Goal: Task Accomplishment & Management: Manage account settings

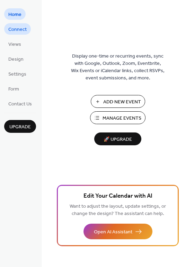
click at [22, 28] on span "Connect" at bounding box center [17, 29] width 18 height 7
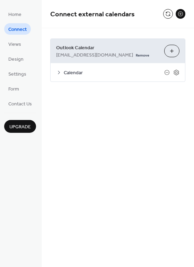
click at [77, 74] on span "Calendar" at bounding box center [114, 72] width 101 height 7
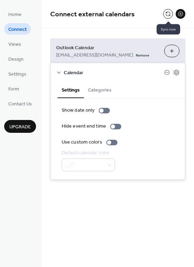
click at [168, 14] on button at bounding box center [168, 14] width 10 height 10
click at [14, 59] on span "Design" at bounding box center [15, 59] width 15 height 7
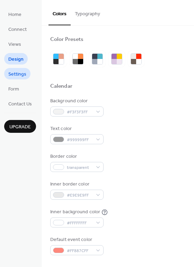
click at [14, 71] on span "Settings" at bounding box center [17, 74] width 18 height 7
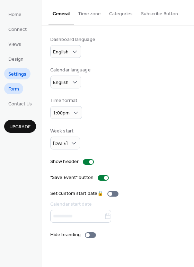
click at [15, 86] on span "Form" at bounding box center [13, 89] width 11 height 7
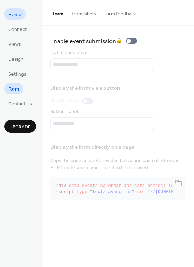
click at [25, 15] on link "Home" at bounding box center [14, 13] width 21 height 11
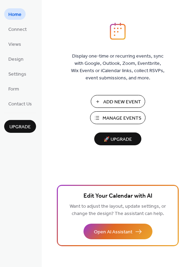
click at [124, 116] on span "Manage Events" at bounding box center [122, 118] width 39 height 7
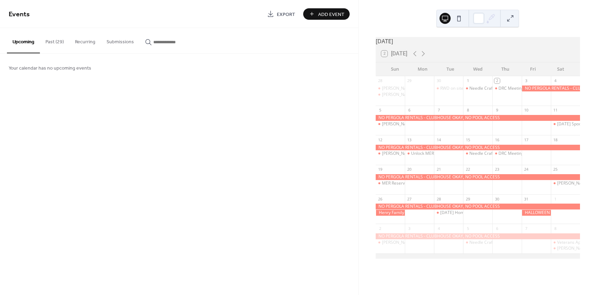
click at [82, 43] on button "Recurring" at bounding box center [85, 40] width 32 height 25
click at [115, 46] on button "Submissions" at bounding box center [120, 40] width 38 height 25
click at [58, 46] on button "Past (29)" at bounding box center [54, 40] width 29 height 25
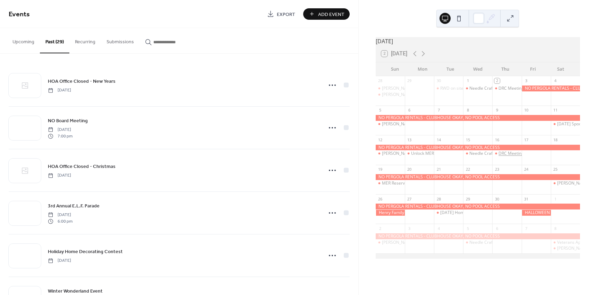
click at [500, 157] on div "DRC Meeting" at bounding box center [510, 154] width 25 height 6
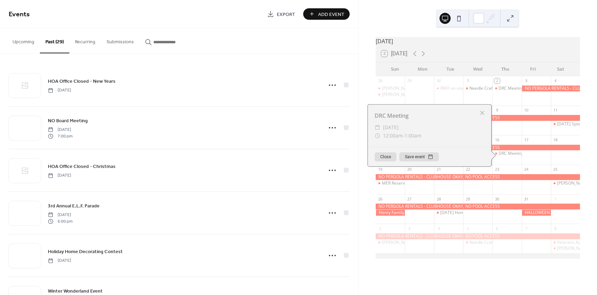
click at [383, 161] on button "Close" at bounding box center [385, 157] width 22 height 9
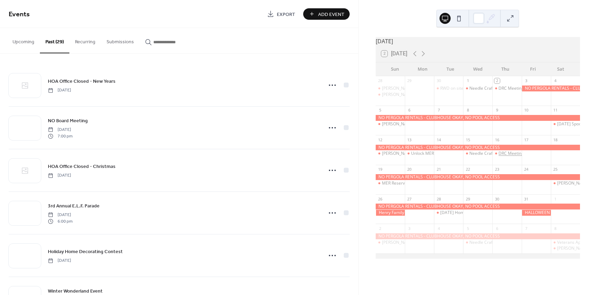
click at [506, 157] on div "DRC Meeting" at bounding box center [510, 154] width 25 height 6
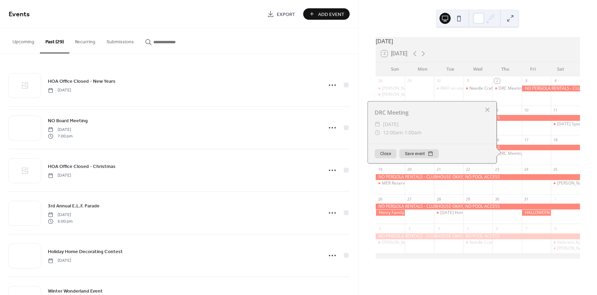
click at [486, 113] on div at bounding box center [487, 110] width 10 height 10
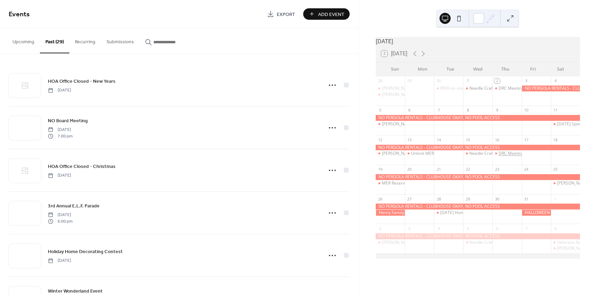
click at [500, 156] on div "DRC Meeting" at bounding box center [510, 154] width 25 height 6
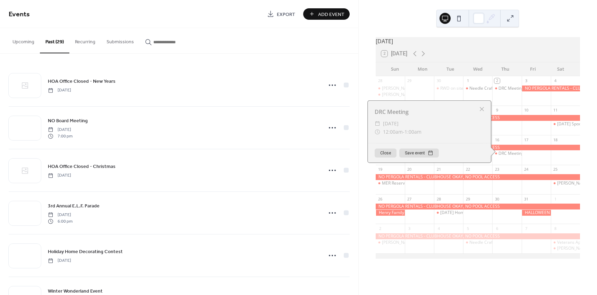
click at [25, 45] on button "Upcoming" at bounding box center [23, 40] width 33 height 25
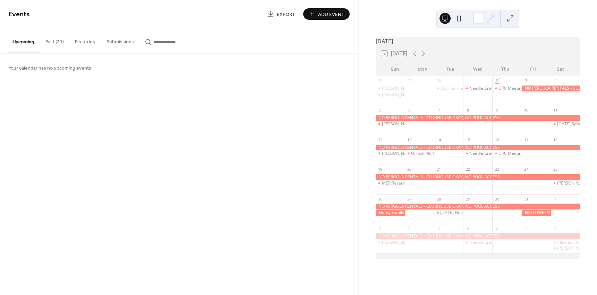
click at [28, 43] on button "Upcoming" at bounding box center [23, 40] width 33 height 25
click at [511, 16] on button at bounding box center [509, 18] width 11 height 11
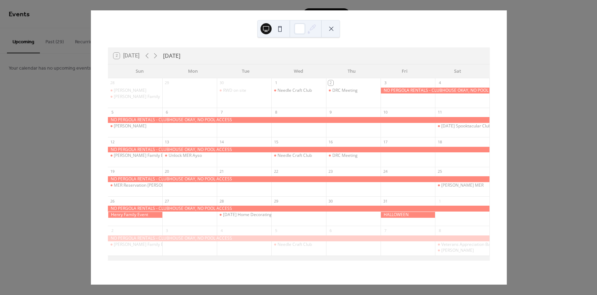
click at [334, 153] on div at bounding box center [299, 150] width 382 height 6
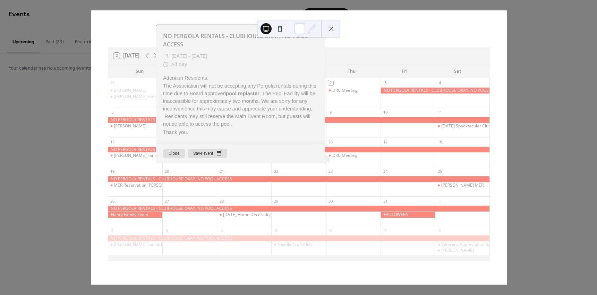
click at [173, 155] on button "Close" at bounding box center [174, 153] width 22 height 9
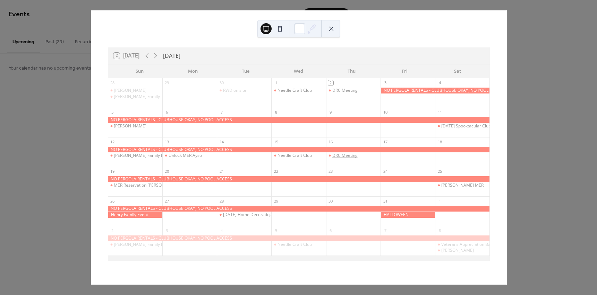
click at [348, 157] on div "DRC Meeting" at bounding box center [344, 156] width 25 height 6
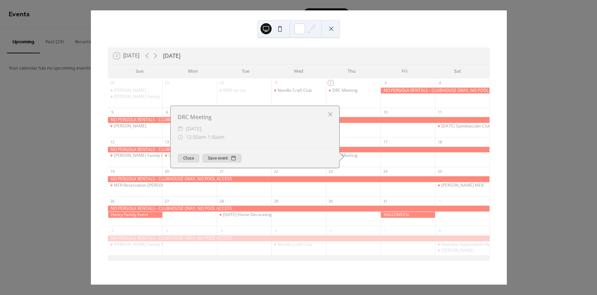
click at [328, 115] on div at bounding box center [330, 115] width 10 height 10
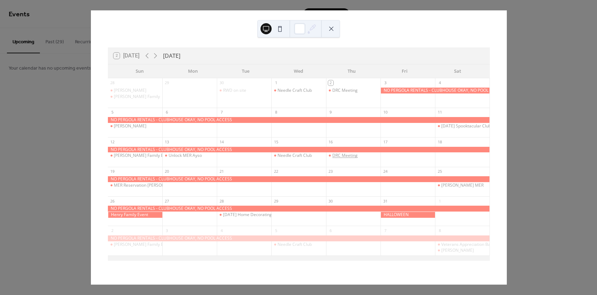
click at [348, 155] on div "DRC Meeting" at bounding box center [344, 156] width 25 height 6
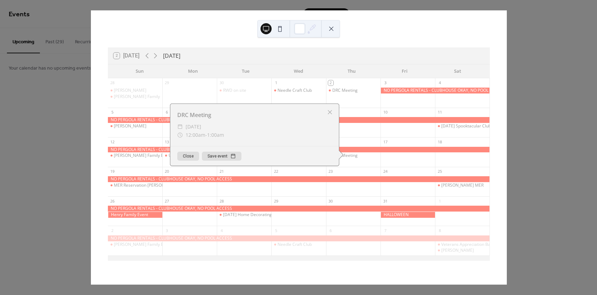
drag, startPoint x: 348, startPoint y: 155, endPoint x: 329, endPoint y: 111, distance: 48.3
click at [329, 111] on div at bounding box center [330, 112] width 10 height 10
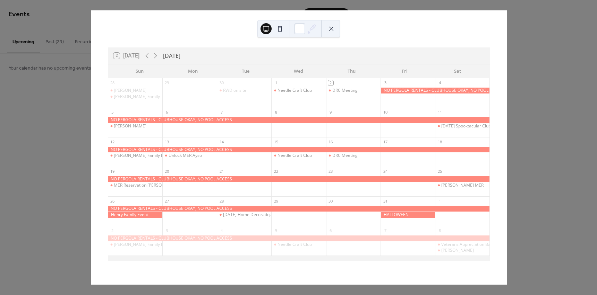
click at [267, 27] on button at bounding box center [265, 28] width 11 height 11
drag, startPoint x: 345, startPoint y: 155, endPoint x: 303, endPoint y: 155, distance: 42.0
click at [303, 155] on div "28 [PERSON_NAME] [PERSON_NAME] Family 29 30 RWD on site 1 Needle Craft Club 2 D…" at bounding box center [299, 169] width 382 height 183
click at [352, 159] on div "DRC Meeting" at bounding box center [353, 156] width 54 height 18
drag, startPoint x: 179, startPoint y: 42, endPoint x: 37, endPoint y: 58, distance: 142.3
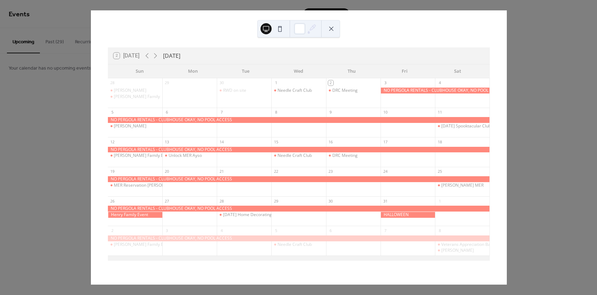
click at [178, 42] on div "2 [DATE] [DATE] Sun Mon Tue Wed Thu Fri Sat 28 [PERSON_NAME] [PERSON_NAME] Fami…" at bounding box center [299, 147] width 416 height 275
click at [90, 81] on div "2 [DATE] [DATE] Sun Mon Tue Wed Thu Fri Sat 28 [PERSON_NAME] [PERSON_NAME] Fami…" at bounding box center [298, 147] width 416 height 275
click at [90, 106] on div "2 [DATE] [DATE] Sun Mon Tue Wed Thu Fri Sat 28 [PERSON_NAME] [PERSON_NAME] Fami…" at bounding box center [298, 147] width 416 height 275
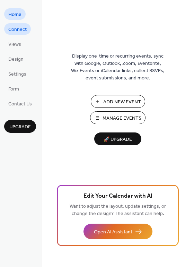
click at [26, 32] on span "Connect" at bounding box center [17, 29] width 18 height 7
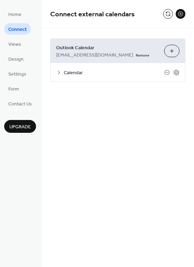
click at [74, 70] on span "Calendar" at bounding box center [114, 72] width 101 height 7
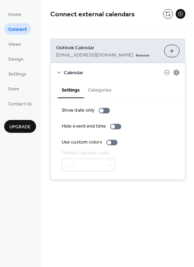
click at [179, 71] on icon at bounding box center [176, 73] width 5 height 6
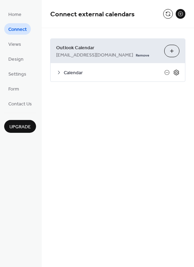
click at [179, 71] on icon at bounding box center [176, 73] width 5 height 6
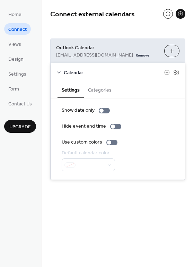
click at [98, 95] on button "Categories" at bounding box center [100, 89] width 32 height 16
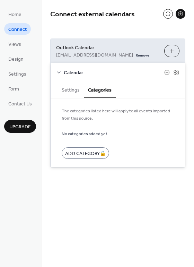
click at [68, 91] on button "Settings" at bounding box center [71, 89] width 26 height 16
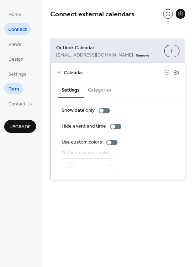
click at [14, 90] on span "Form" at bounding box center [13, 89] width 11 height 7
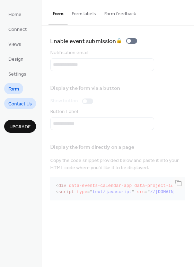
click at [28, 103] on span "Contact Us" at bounding box center [20, 104] width 24 height 7
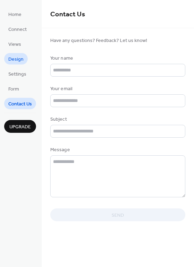
click at [21, 60] on span "Design" at bounding box center [15, 59] width 15 height 7
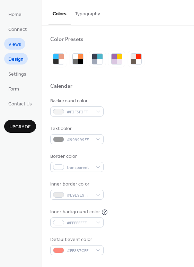
click at [21, 46] on link "Views" at bounding box center [14, 43] width 21 height 11
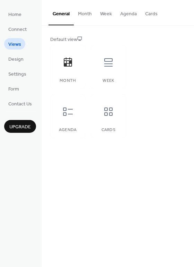
click at [89, 18] on button "Month" at bounding box center [85, 12] width 22 height 25
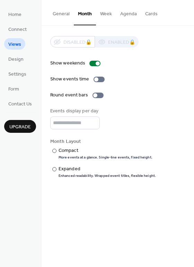
click at [155, 15] on button "Cards" at bounding box center [151, 12] width 21 height 25
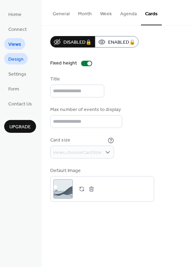
click at [24, 61] on link "Design" at bounding box center [16, 58] width 24 height 11
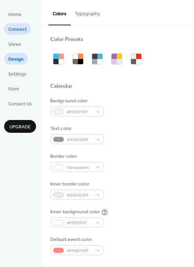
click at [15, 32] on span "Connect" at bounding box center [17, 29] width 18 height 7
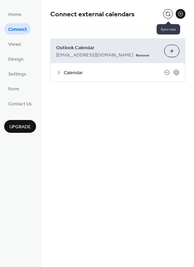
click at [169, 12] on button at bounding box center [168, 14] width 10 height 10
click at [180, 13] on button at bounding box center [181, 14] width 10 height 10
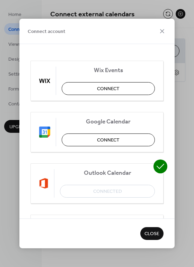
click at [153, 234] on span "Close" at bounding box center [152, 234] width 15 height 7
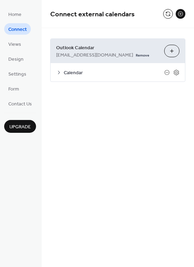
click at [77, 72] on span "Calendar" at bounding box center [114, 72] width 101 height 7
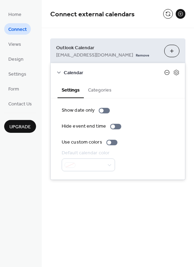
click at [167, 70] on icon at bounding box center [167, 73] width 6 height 6
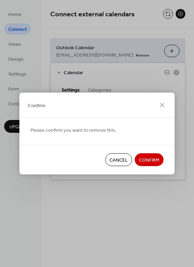
click at [120, 160] on span "Cancel" at bounding box center [119, 160] width 18 height 7
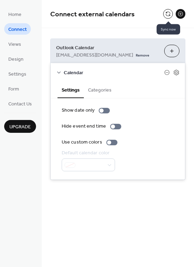
click at [165, 15] on button at bounding box center [168, 14] width 10 height 10
click at [25, 18] on li "Home" at bounding box center [14, 13] width 21 height 11
click at [17, 16] on span "Home" at bounding box center [14, 14] width 13 height 7
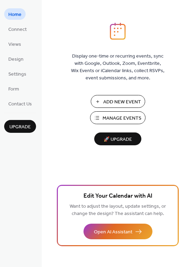
click at [125, 119] on span "Manage Events" at bounding box center [122, 118] width 39 height 7
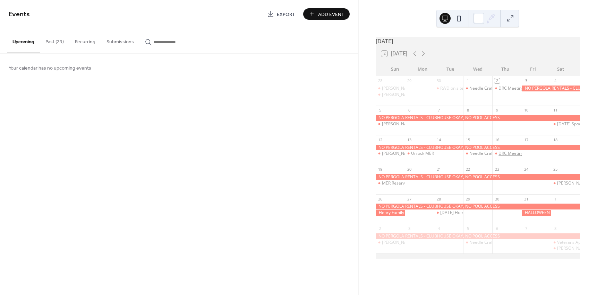
click at [502, 156] on div "DRC Meeting" at bounding box center [510, 154] width 25 height 6
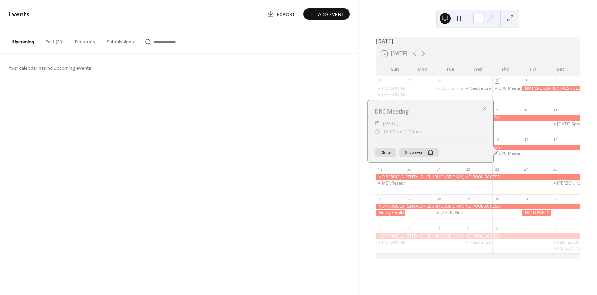
click at [383, 157] on button "Close" at bounding box center [385, 152] width 22 height 9
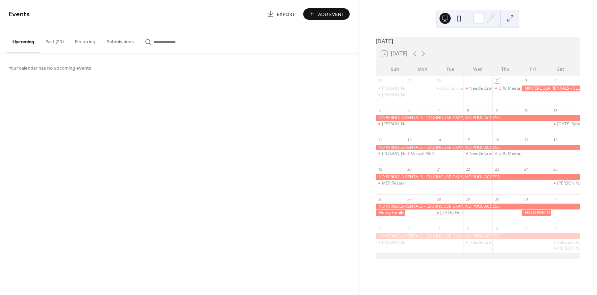
drag, startPoint x: 512, startPoint y: 158, endPoint x: 225, endPoint y: 137, distance: 287.8
click at [225, 137] on div "Events Export Add Event Upcoming Past (29) Recurring Submissions Your calendar …" at bounding box center [179, 147] width 358 height 295
click at [328, 16] on span "Add Event" at bounding box center [331, 14] width 26 height 7
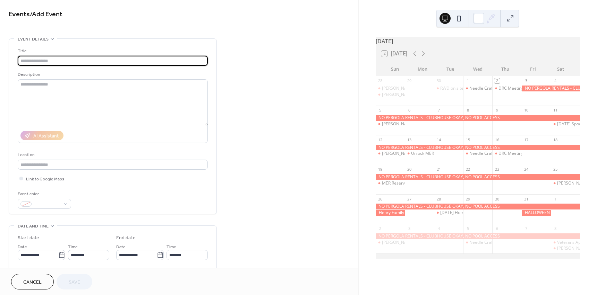
click at [31, 285] on span "Cancel" at bounding box center [32, 282] width 18 height 7
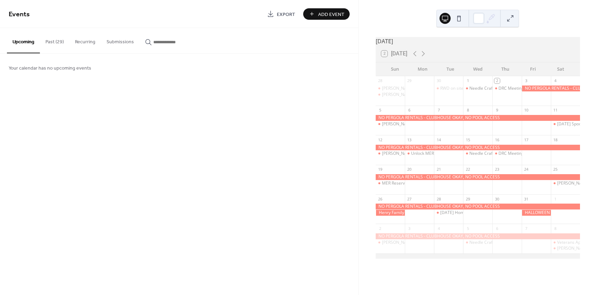
drag, startPoint x: 508, startPoint y: 94, endPoint x: 472, endPoint y: 106, distance: 38.2
click at [472, 106] on div "28 [PERSON_NAME] [PERSON_NAME] Family 29 30 RWD on site 1 Needle Craft Club 2 D…" at bounding box center [478, 167] width 204 height 183
